Goal: Transaction & Acquisition: Obtain resource

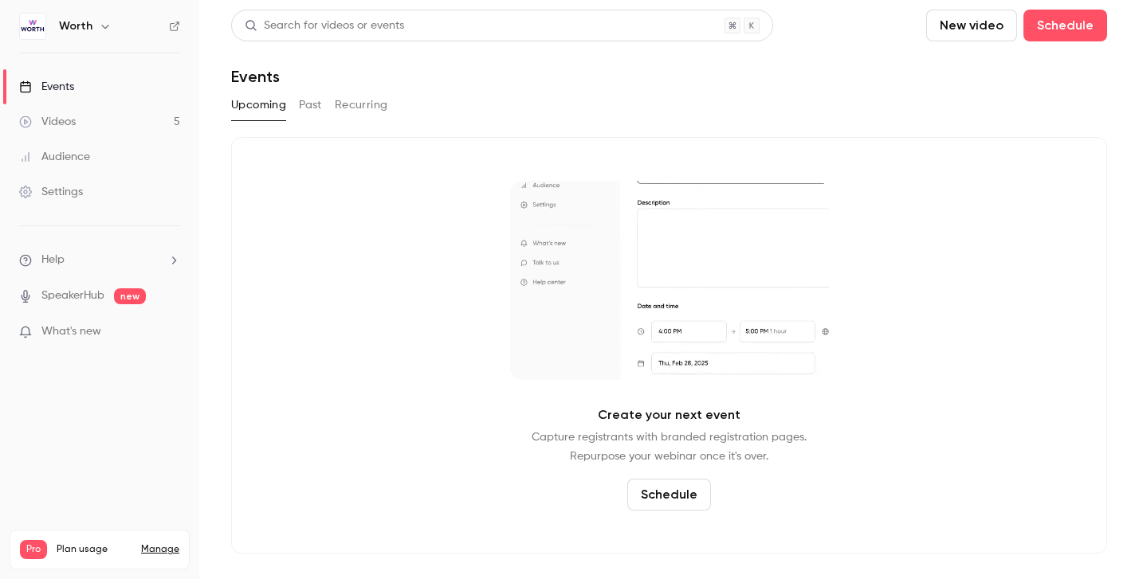
click at [62, 80] on div "Events" at bounding box center [46, 87] width 55 height 16
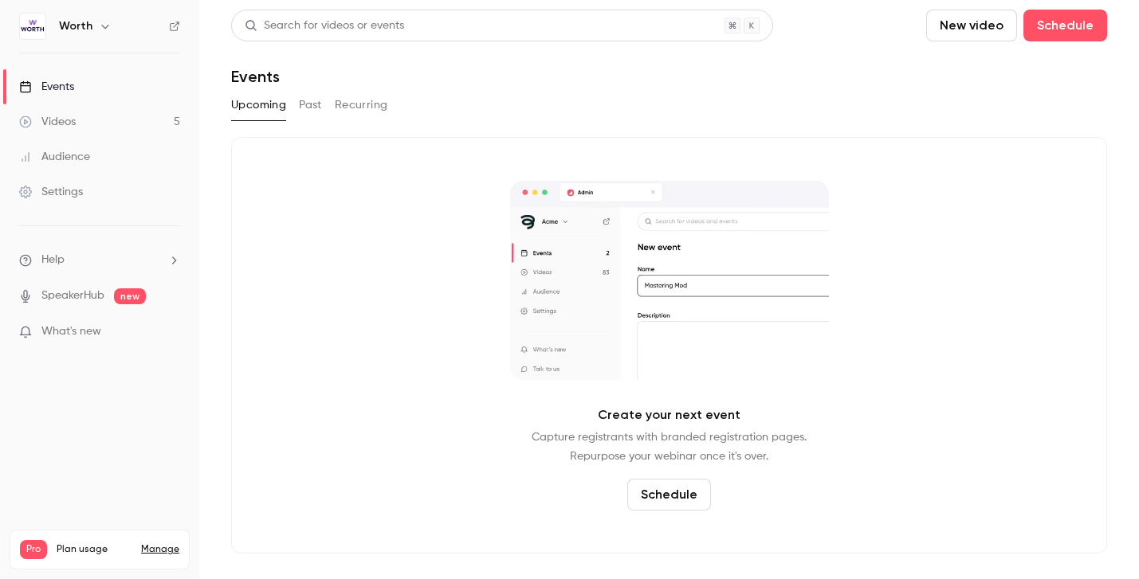
click at [69, 83] on div "Events" at bounding box center [46, 87] width 55 height 16
click at [243, 113] on button "Upcoming" at bounding box center [258, 104] width 55 height 25
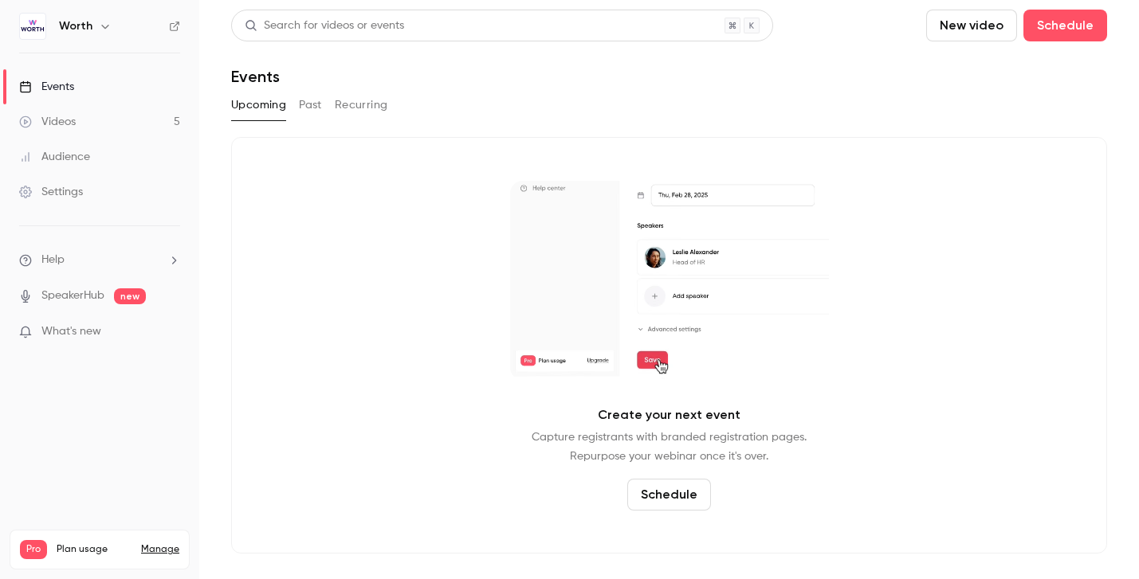
click at [125, 87] on link "Events" at bounding box center [99, 86] width 199 height 35
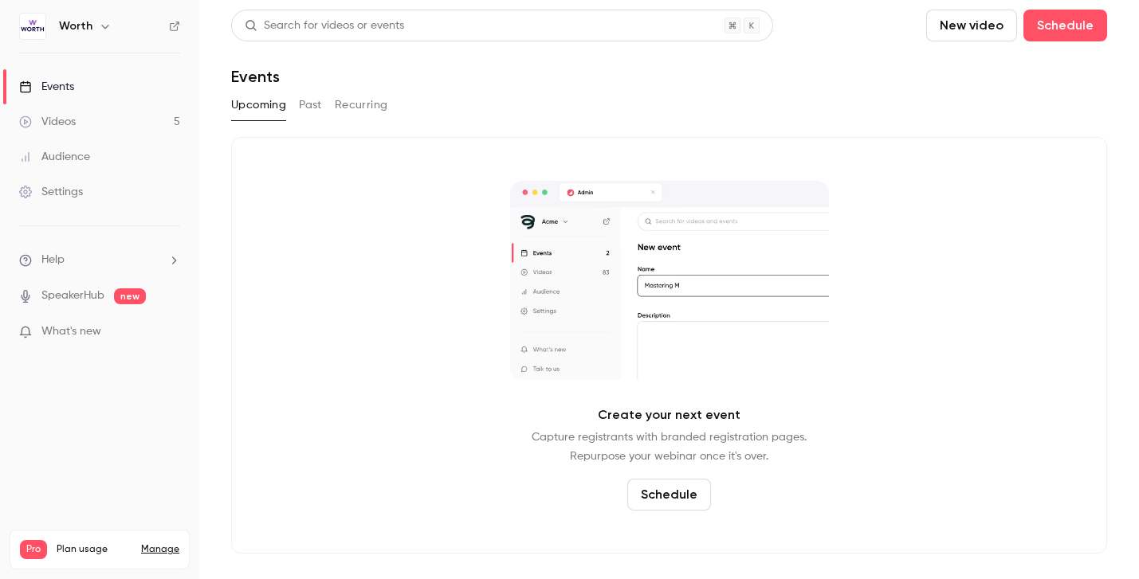
click at [97, 78] on link "Events" at bounding box center [99, 86] width 199 height 35
click at [319, 107] on button "Past" at bounding box center [310, 104] width 23 height 25
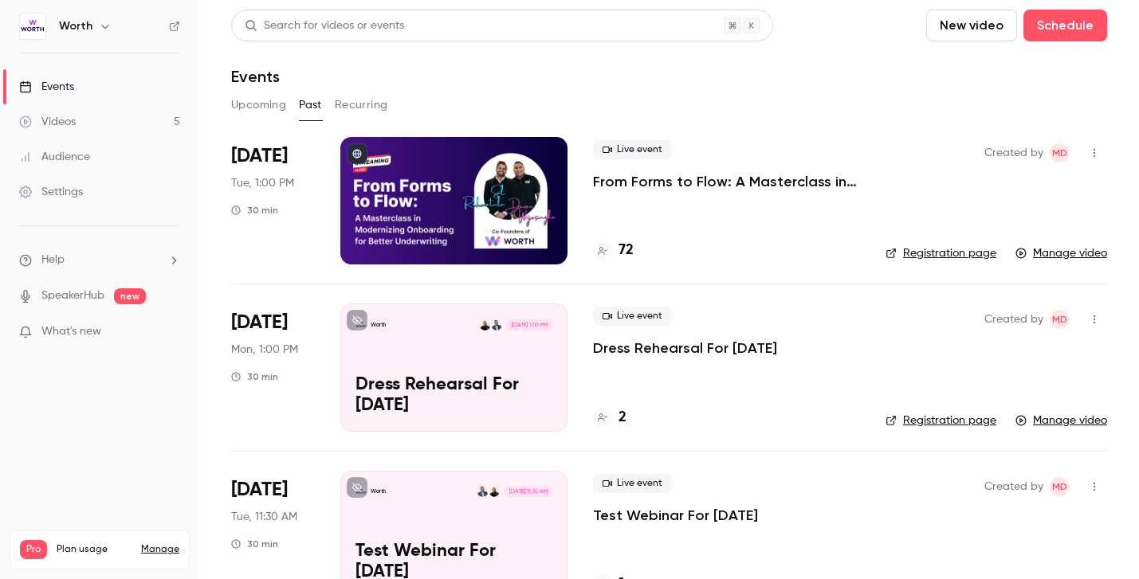
click at [625, 253] on h4 "72" at bounding box center [625, 251] width 15 height 22
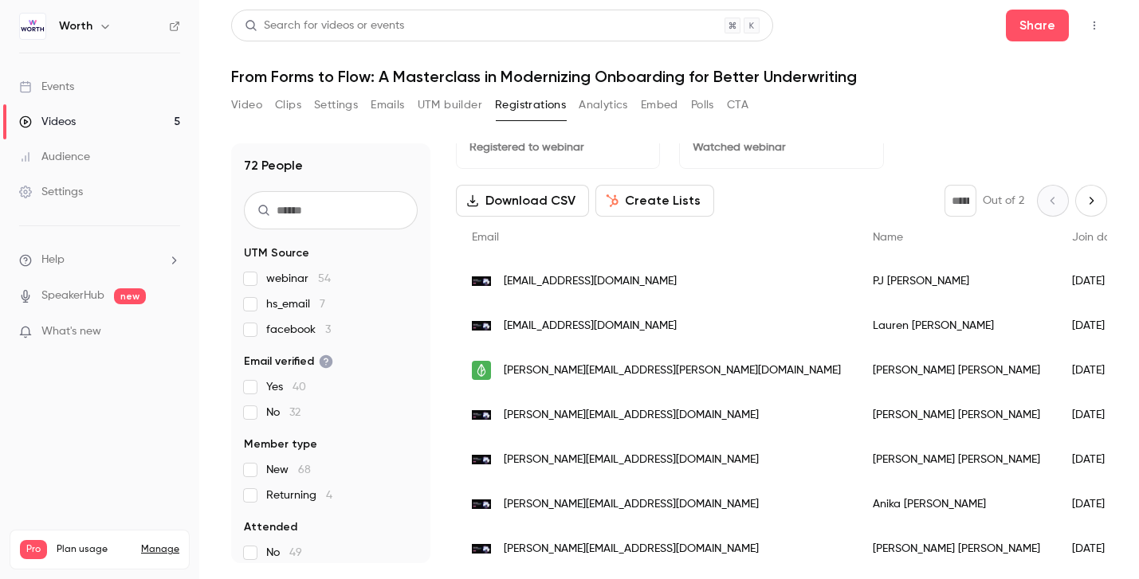
scroll to position [39, 0]
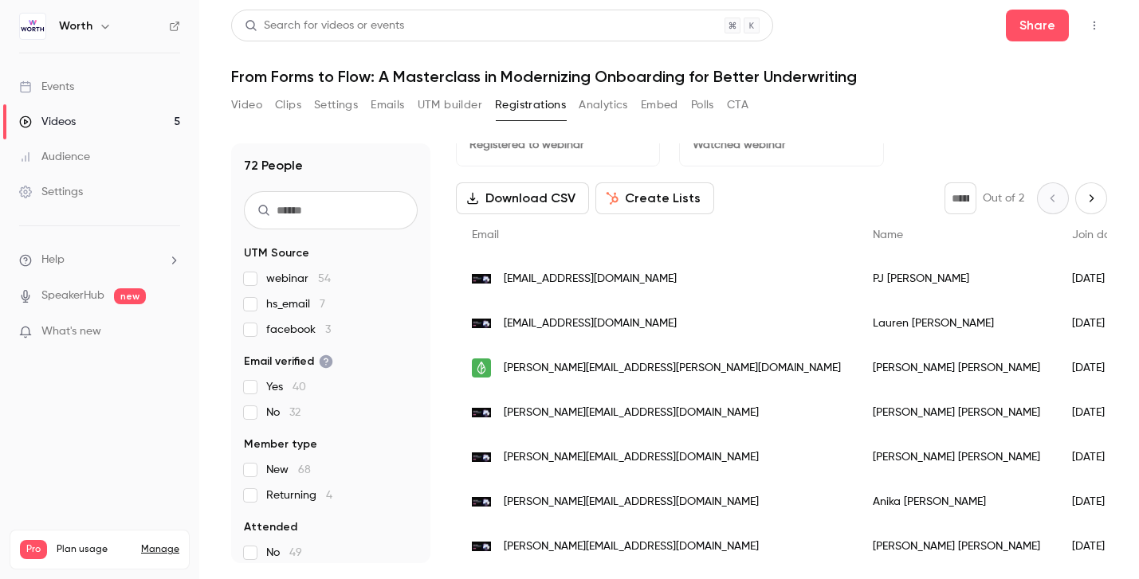
click at [668, 108] on button "Embed" at bounding box center [659, 104] width 37 height 25
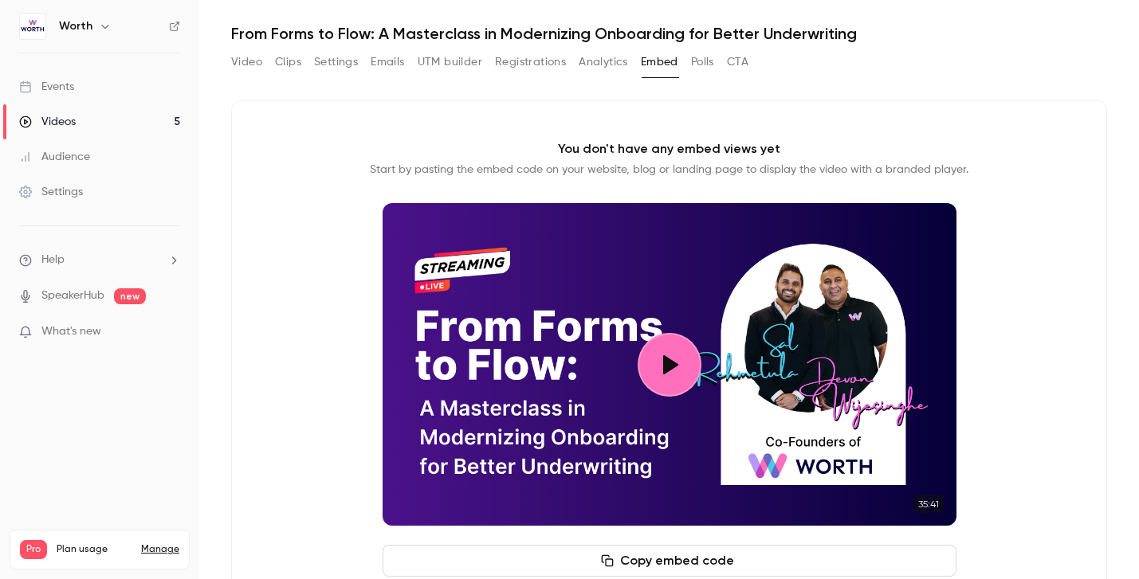
scroll to position [105, 0]
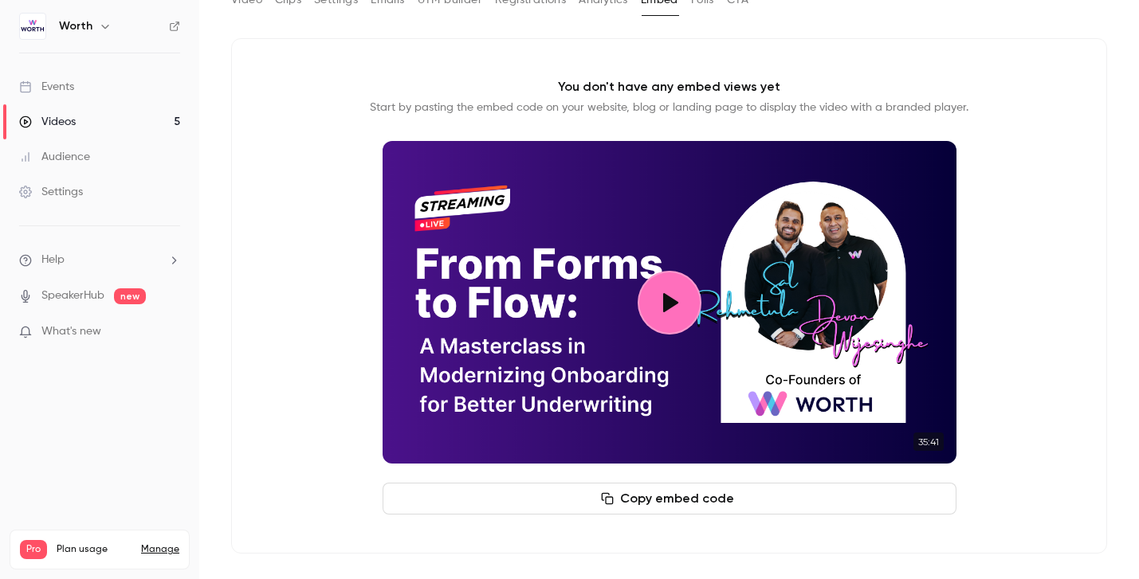
click at [677, 303] on button "Play video" at bounding box center [669, 303] width 64 height 64
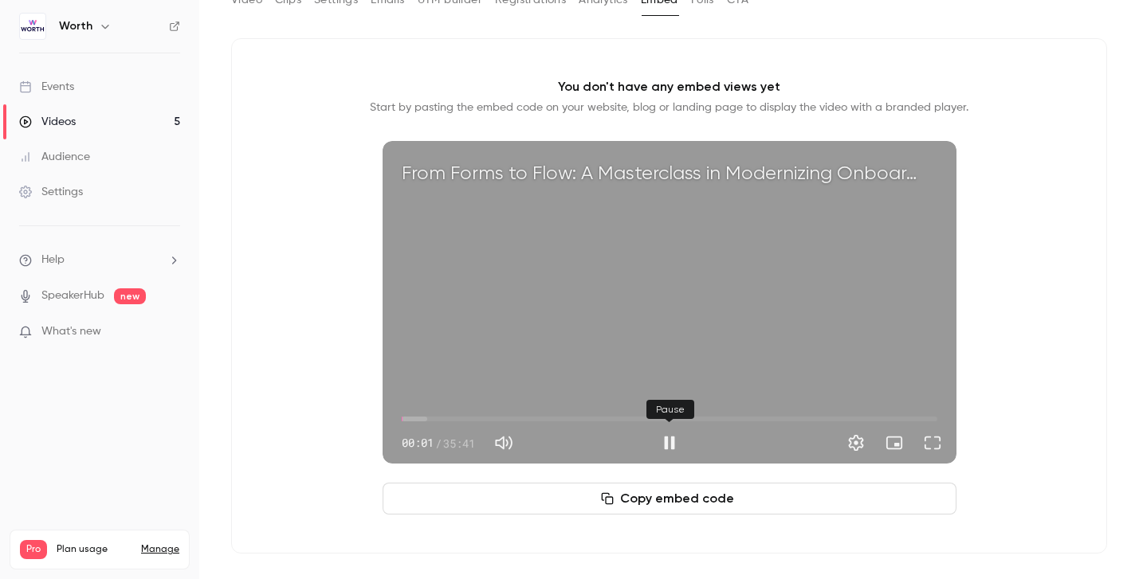
click at [673, 435] on button "Pause" at bounding box center [669, 443] width 32 height 32
click at [689, 498] on button "Copy embed code" at bounding box center [669, 499] width 574 height 32
type input "*****"
click at [638, 421] on span "15:48" at bounding box center [669, 418] width 535 height 25
